Goal: Task Accomplishment & Management: Complete application form

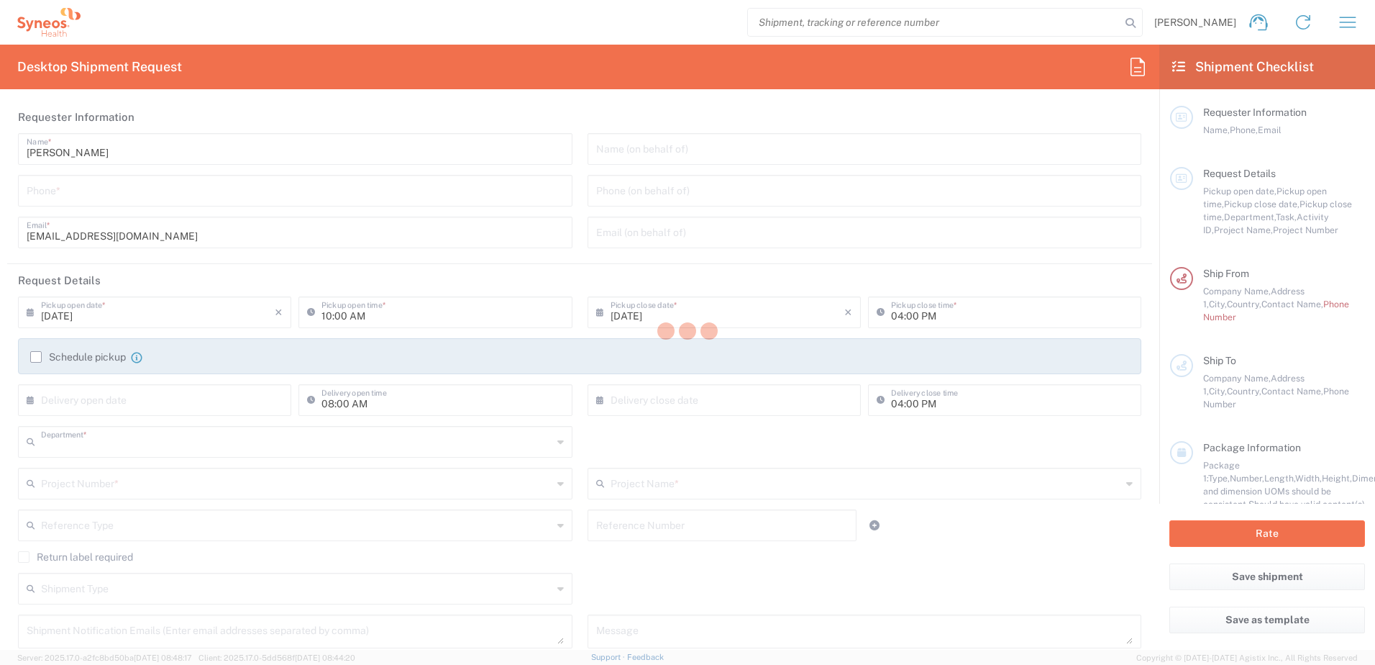
type input "3226"
type input "[GEOGRAPHIC_DATA]"
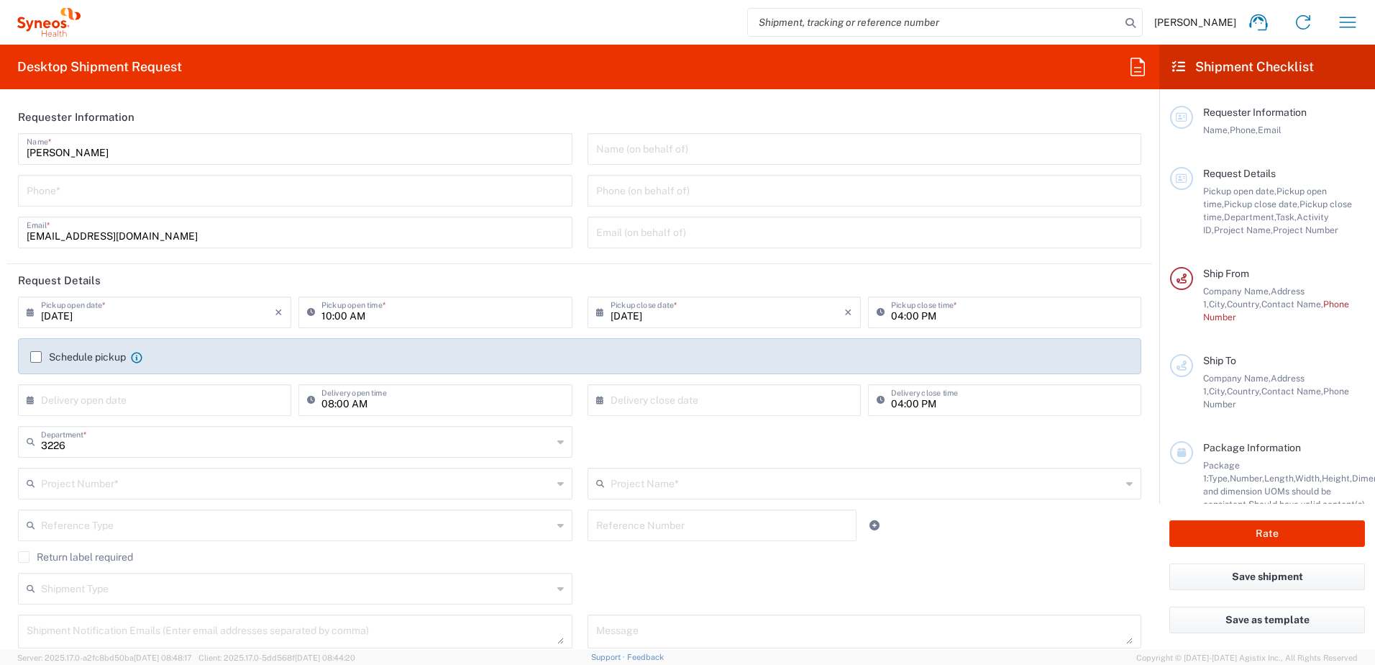
type input "Taiwan Syneos Health Company L"
click at [1350, 24] on icon "button" at bounding box center [1347, 22] width 23 height 23
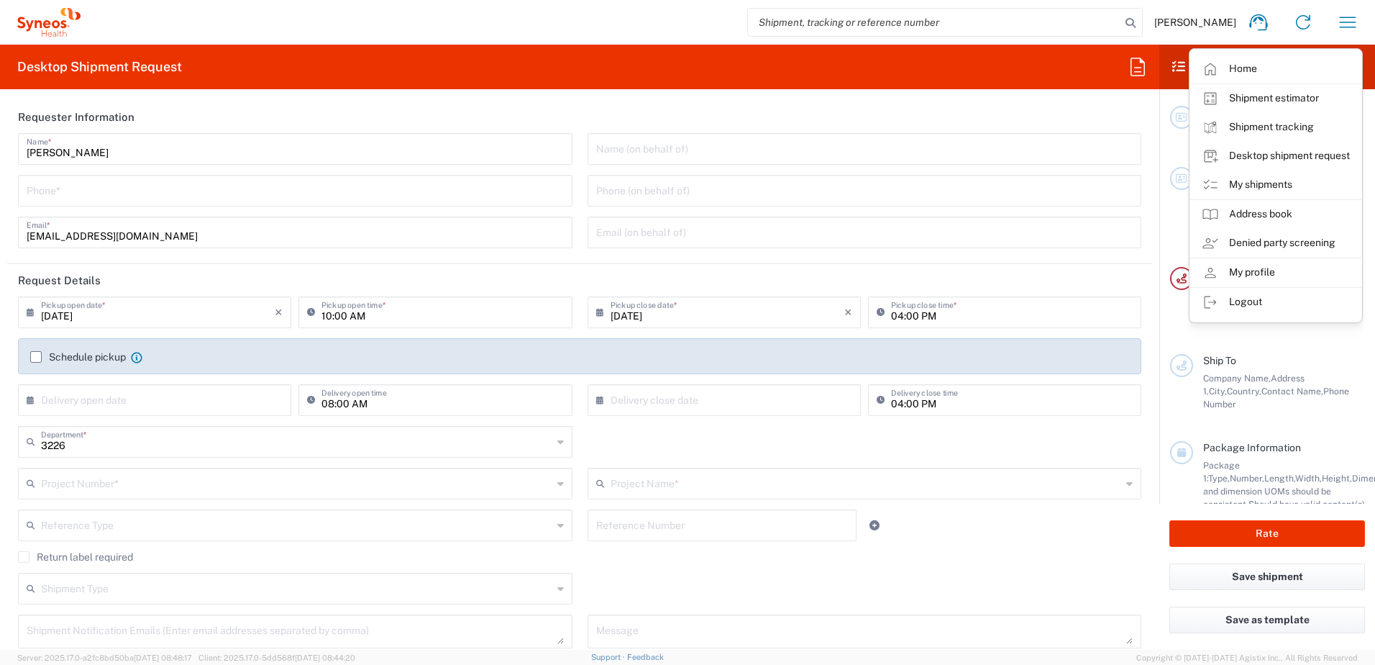
drag, startPoint x: 1292, startPoint y: 190, endPoint x: 1254, endPoint y: 199, distance: 39.1
click at [1292, 190] on link "My shipments" at bounding box center [1275, 184] width 171 height 29
